Goal: Information Seeking & Learning: Learn about a topic

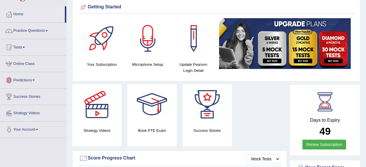
click at [35, 64] on link "Online Class" at bounding box center [33, 63] width 66 height 14
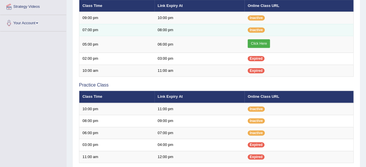
scroll to position [130, 0]
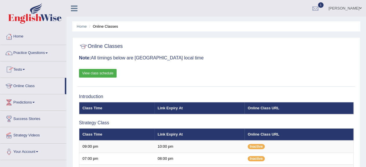
click at [19, 69] on link "Tests" at bounding box center [33, 69] width 66 height 14
click at [36, 51] on link "Practice Questions" at bounding box center [33, 52] width 66 height 14
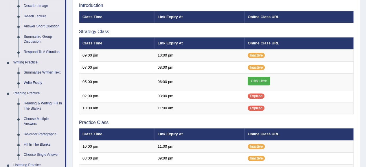
scroll to position [92, 0]
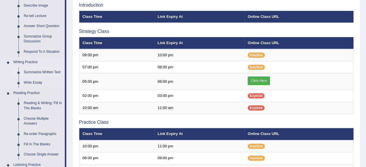
click at [36, 71] on link "Summarize Written Text" at bounding box center [43, 72] width 44 height 10
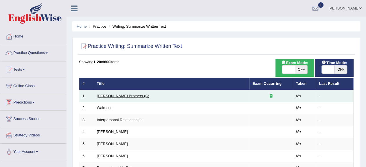
click at [116, 94] on link "[PERSON_NAME] Brothers (C)" at bounding box center [123, 96] width 52 height 4
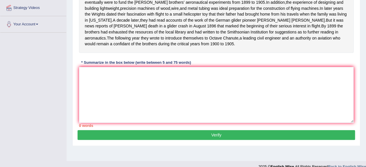
scroll to position [127, 0]
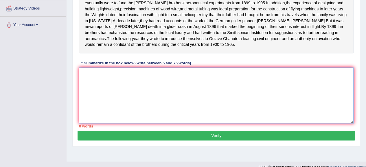
click at [119, 90] on textarea at bounding box center [216, 96] width 274 height 56
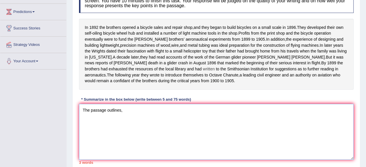
scroll to position [91, 0]
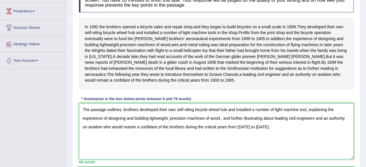
click at [274, 126] on textarea "The passage outlines, brothers developed their own self-oiling bicycle wheel hu…" at bounding box center [216, 132] width 274 height 56
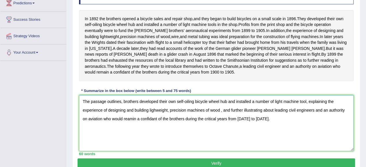
scroll to position [98, 0]
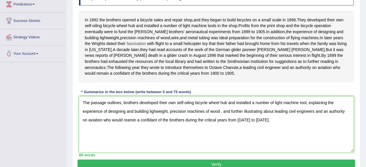
drag, startPoint x: 141, startPoint y: 49, endPoint x: 162, endPoint y: 49, distance: 20.5
click at [162, 49] on div "In 1892 the brothers opened a bicycle sales and repair shop , and they began to…" at bounding box center [216, 46] width 274 height 71
click at [150, 48] on div "In 1892 the brothers opened a bicycle sales and repair shop , and they began to…" at bounding box center [216, 46] width 274 height 71
click at [274, 117] on textarea "The passage outlines, brothers developed their own self-oiling bicycle wheel hu…" at bounding box center [216, 125] width 274 height 56
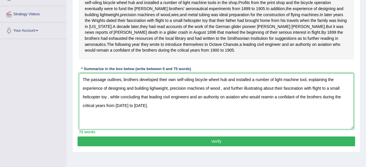
scroll to position [136, 0]
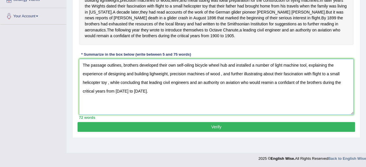
type textarea "The passage outlines, brothers developed their own self-oiling bicycle wheel hu…"
click at [248, 132] on button "Verify" at bounding box center [215, 127] width 277 height 10
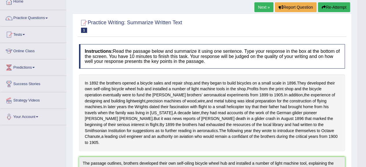
scroll to position [0, 0]
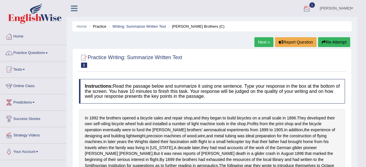
click at [311, 7] on div at bounding box center [306, 8] width 9 height 9
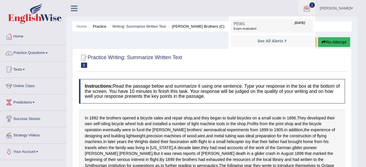
click at [281, 26] on link "PEW1 Sep 3, 2025 Exam evaluated" at bounding box center [272, 26] width 80 height 12
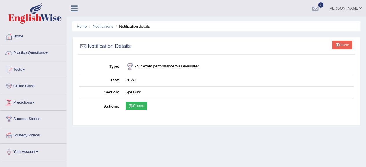
click at [137, 106] on link "Scores" at bounding box center [136, 106] width 21 height 9
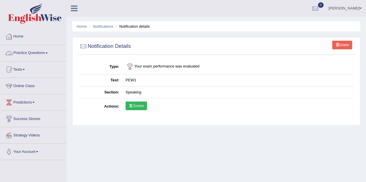
click at [41, 51] on link "Practice Questions" at bounding box center [33, 52] width 66 height 14
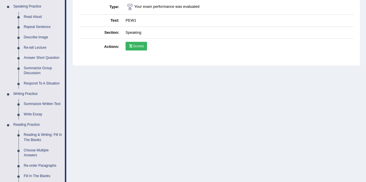
scroll to position [61, 0]
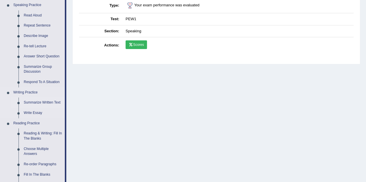
click at [43, 102] on link "Summarize Written Text" at bounding box center [43, 103] width 44 height 10
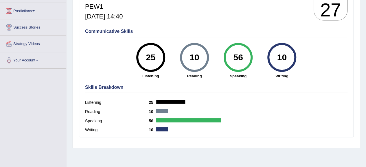
scroll to position [82, 0]
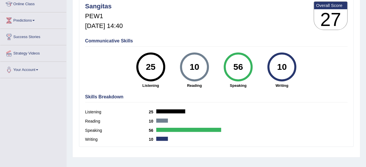
click at [106, 97] on h4 "Skills Breakdown" at bounding box center [216, 97] width 262 height 5
click at [325, 21] on h3 "27" at bounding box center [330, 19] width 33 height 21
click at [241, 74] on div "56" at bounding box center [237, 67] width 21 height 24
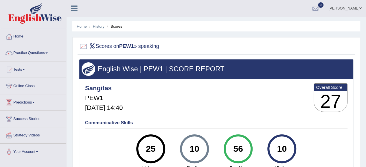
scroll to position [0, 0]
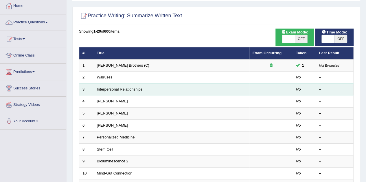
scroll to position [31, 0]
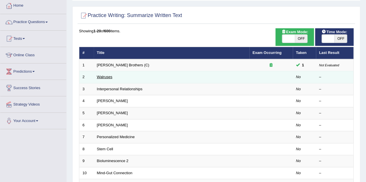
click at [111, 78] on link "Walruses" at bounding box center [105, 77] width 16 height 4
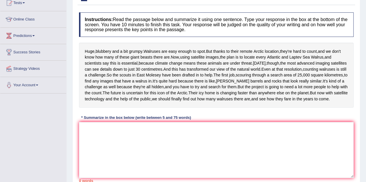
scroll to position [67, 0]
click at [101, 158] on textarea at bounding box center [216, 150] width 274 height 56
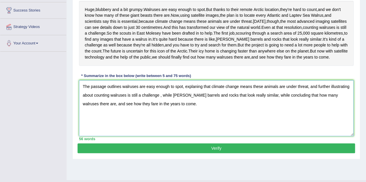
scroll to position [109, 0]
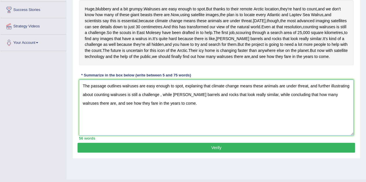
click at [162, 124] on textarea "The passage outlines walruses are easy enough to spot, explaning that climate c…" at bounding box center [216, 108] width 274 height 56
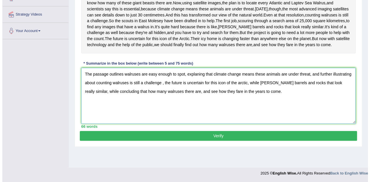
scroll to position [130, 0]
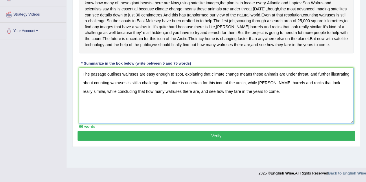
type textarea "The passage outlines walruses are easy enough to spot, explaning that climate c…"
click at [203, 141] on button "Verify" at bounding box center [215, 136] width 277 height 10
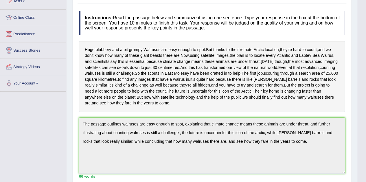
scroll to position [70, 0]
